Goal: Obtain resource: Download file/media

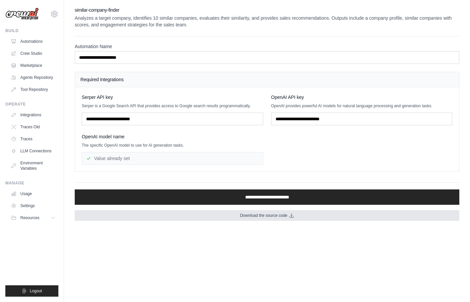
click at [273, 217] on span "Download the source code" at bounding box center [263, 215] width 47 height 5
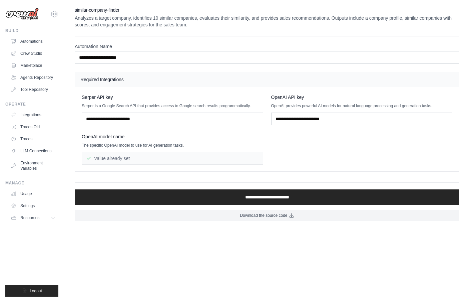
click at [79, 243] on body "[EMAIL_ADDRESS][DOMAIN_NAME] Settings Build Automations" at bounding box center [235, 151] width 470 height 302
